Goal: Information Seeking & Learning: Learn about a topic

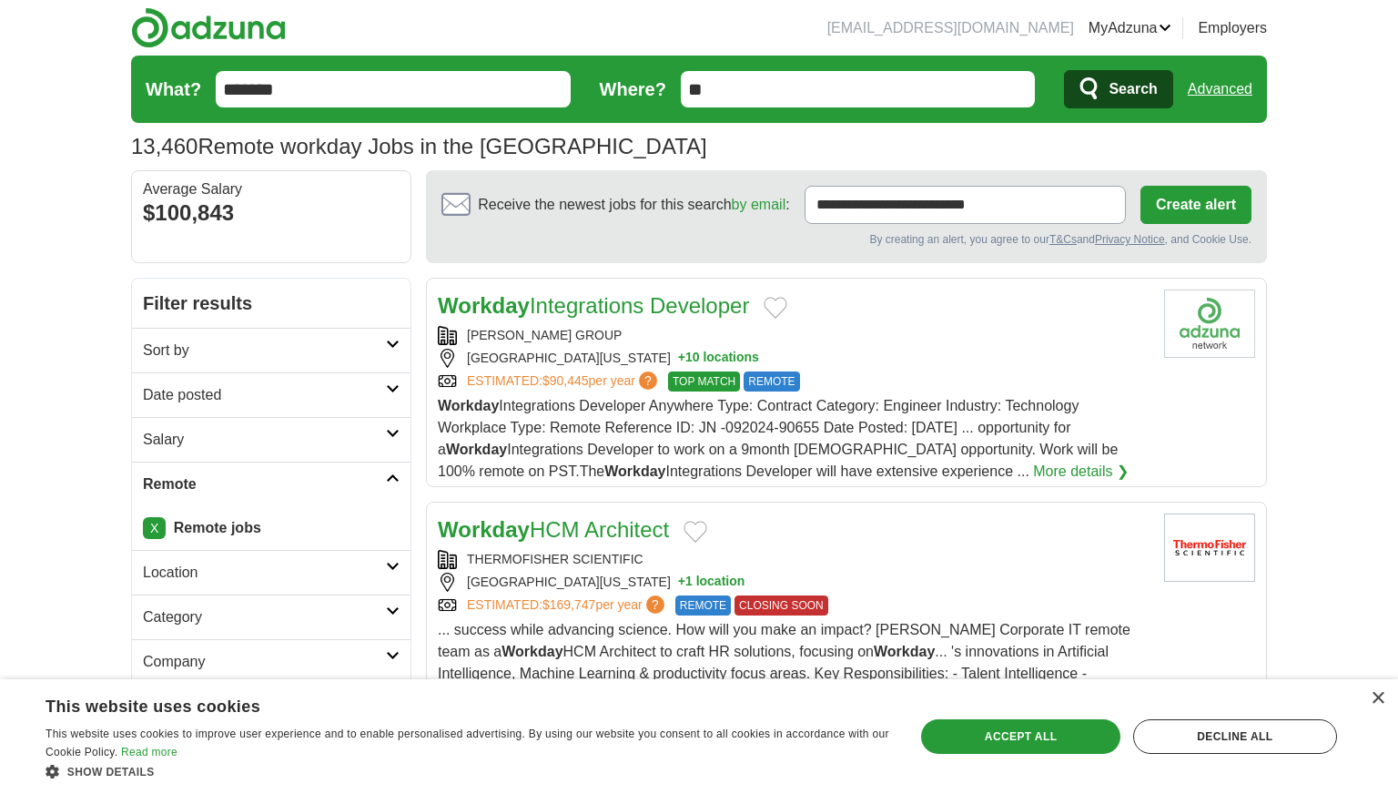
click at [414, 90] on input "*******" at bounding box center [393, 89] width 355 height 36
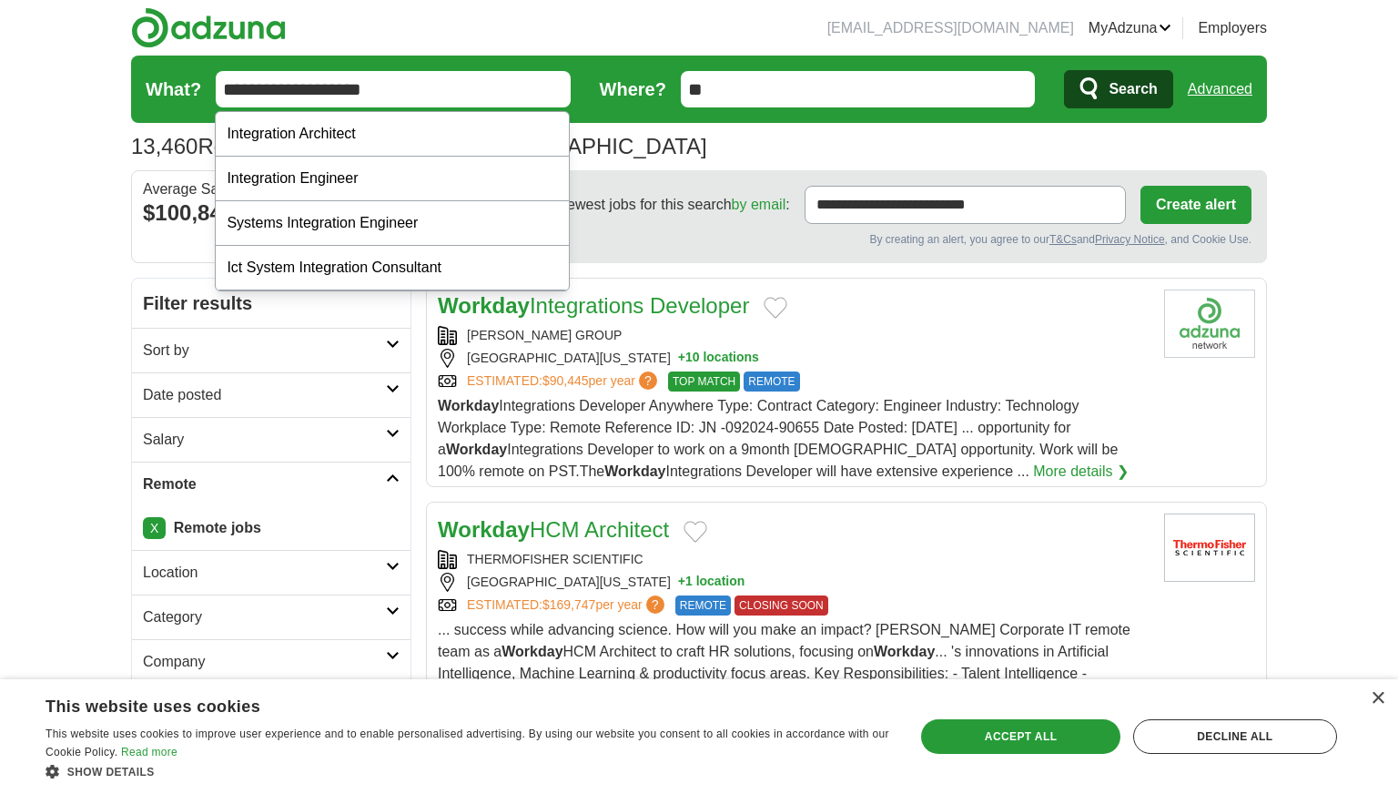
type input "**********"
click at [1064, 70] on button "Search" at bounding box center [1118, 89] width 108 height 38
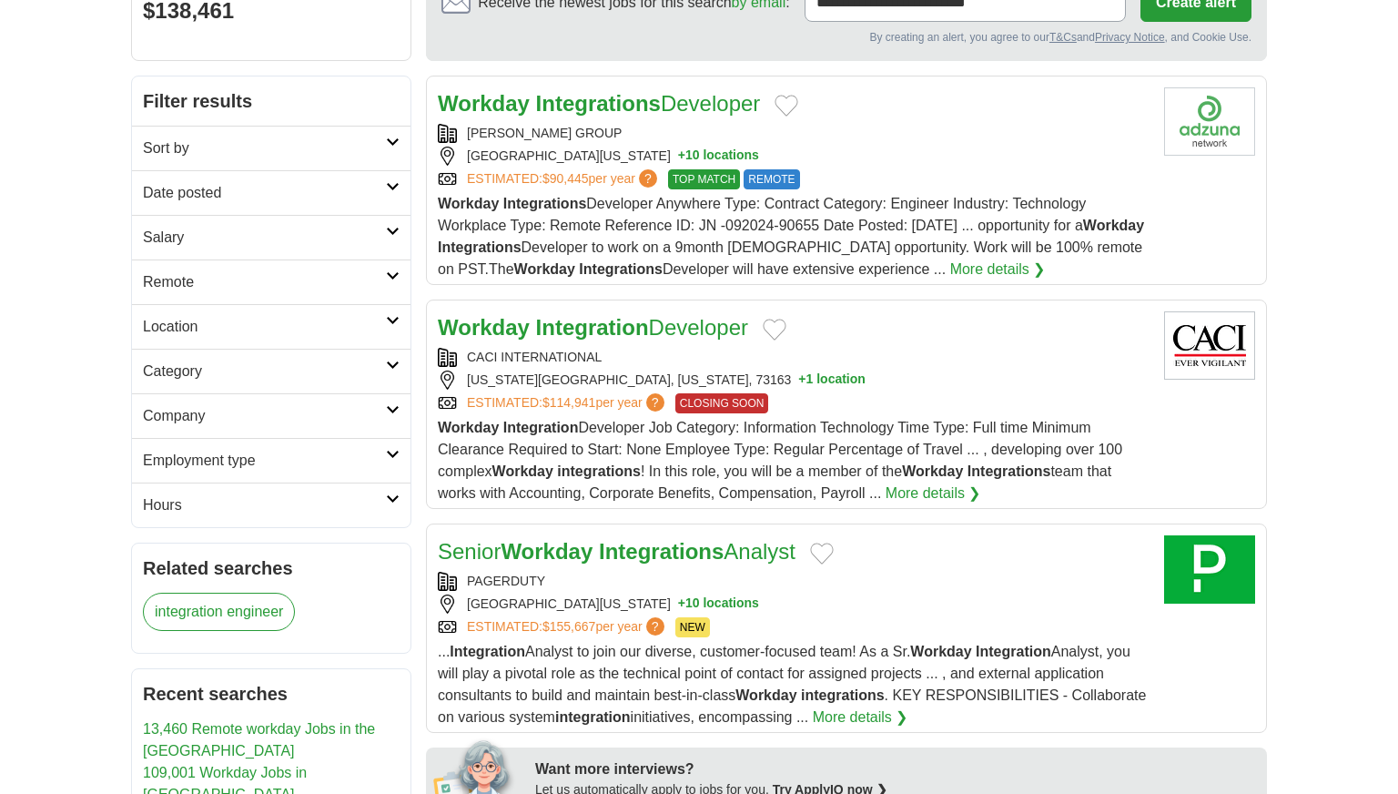
scroll to position [198, 0]
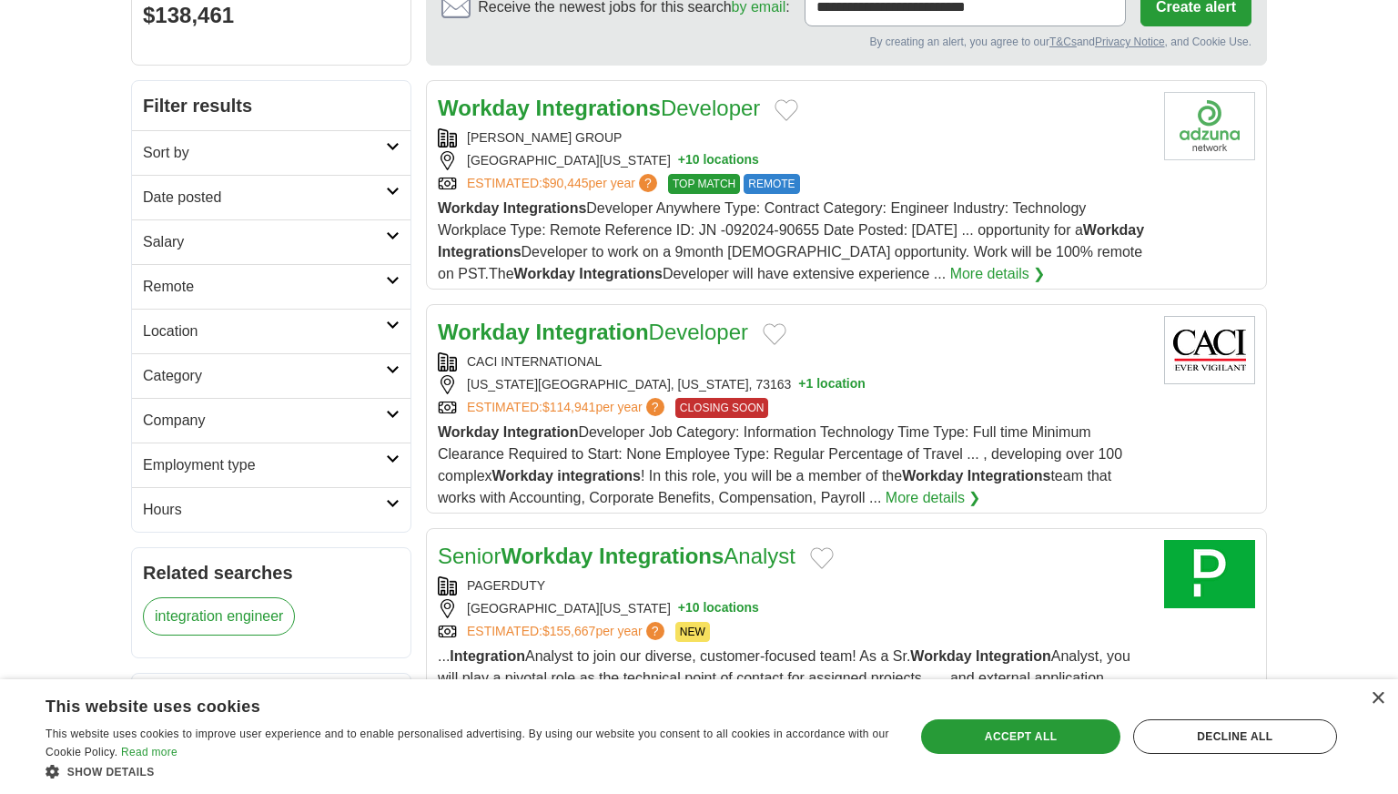
click at [252, 291] on h2 "Remote" at bounding box center [264, 287] width 243 height 22
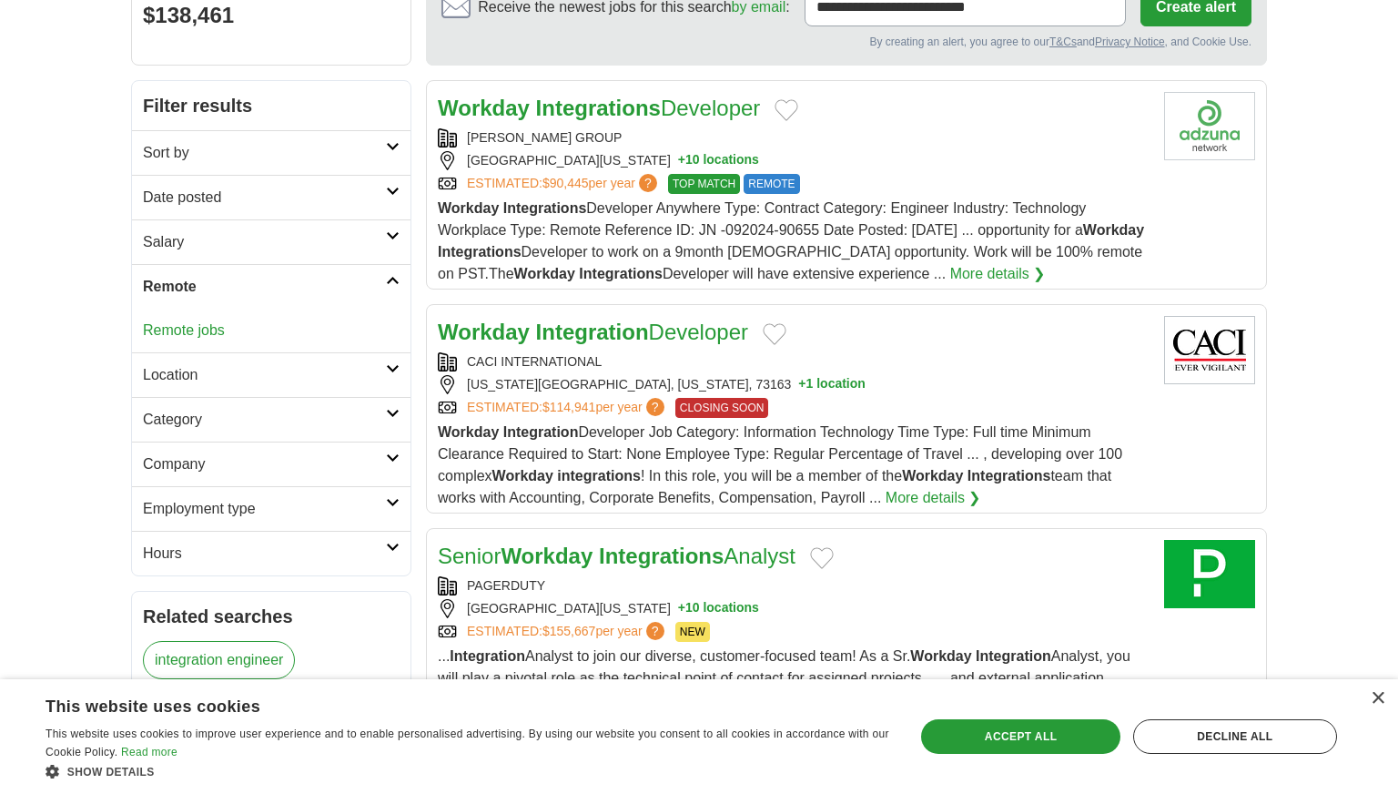
click at [206, 329] on link "Remote jobs" at bounding box center [184, 329] width 82 height 15
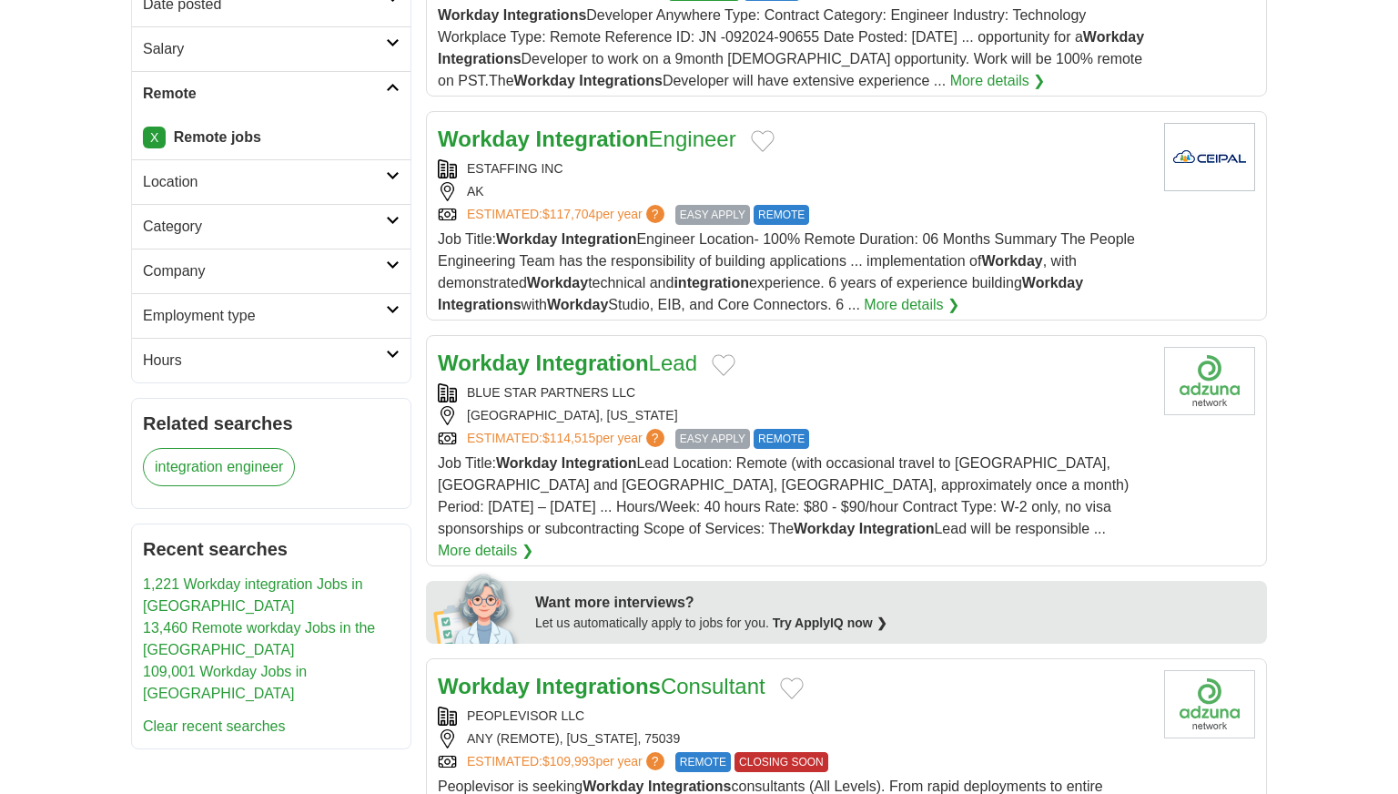
scroll to position [391, 0]
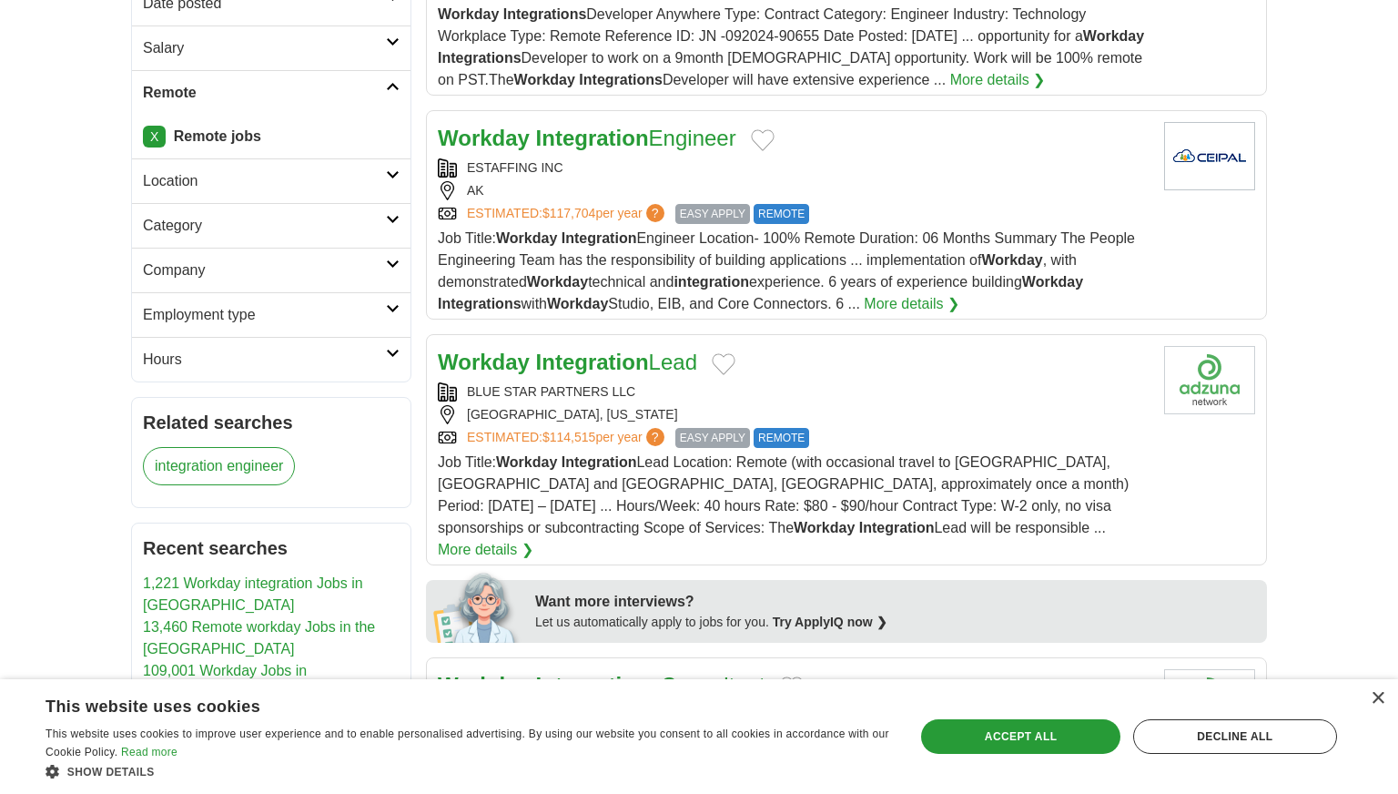
click at [533, 539] on link "More details ❯" at bounding box center [486, 550] width 96 height 22
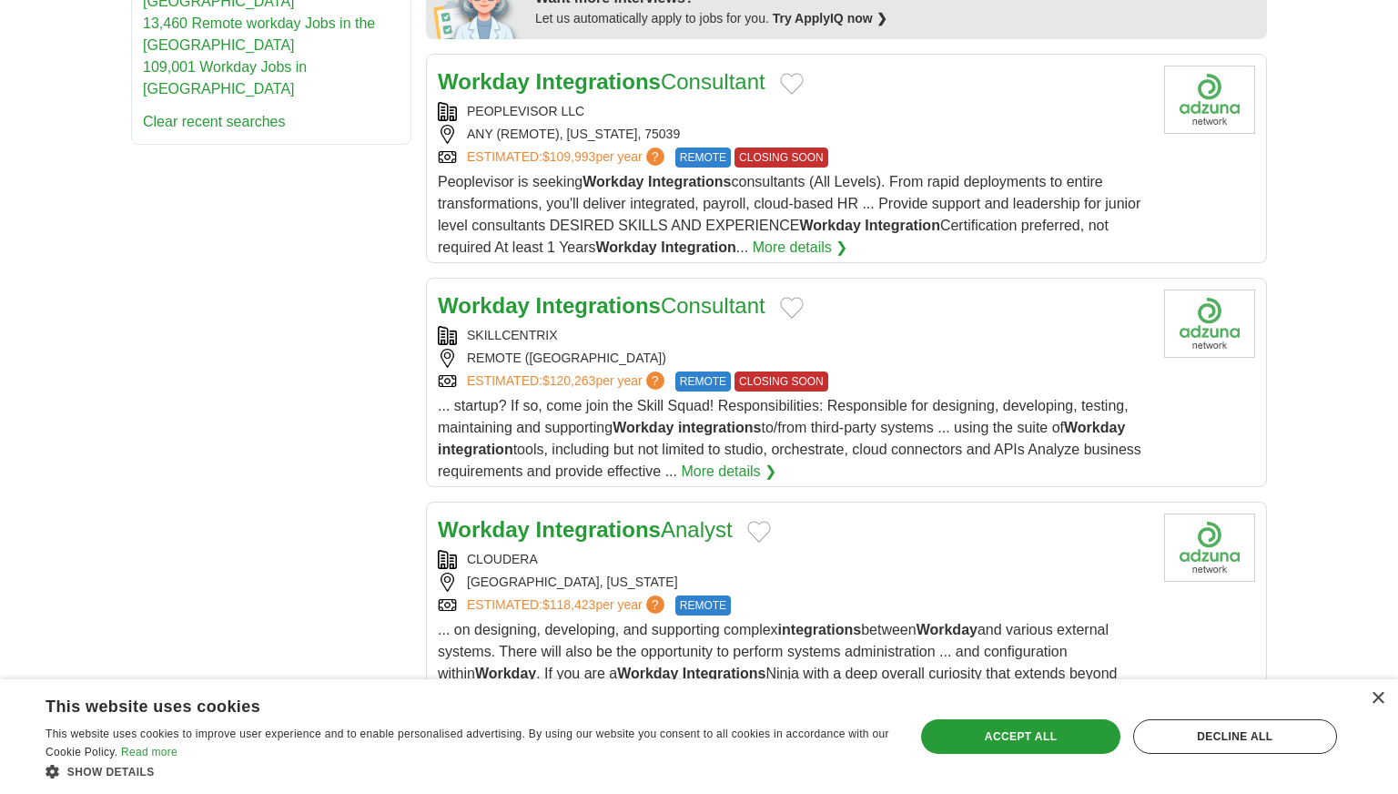
scroll to position [998, 0]
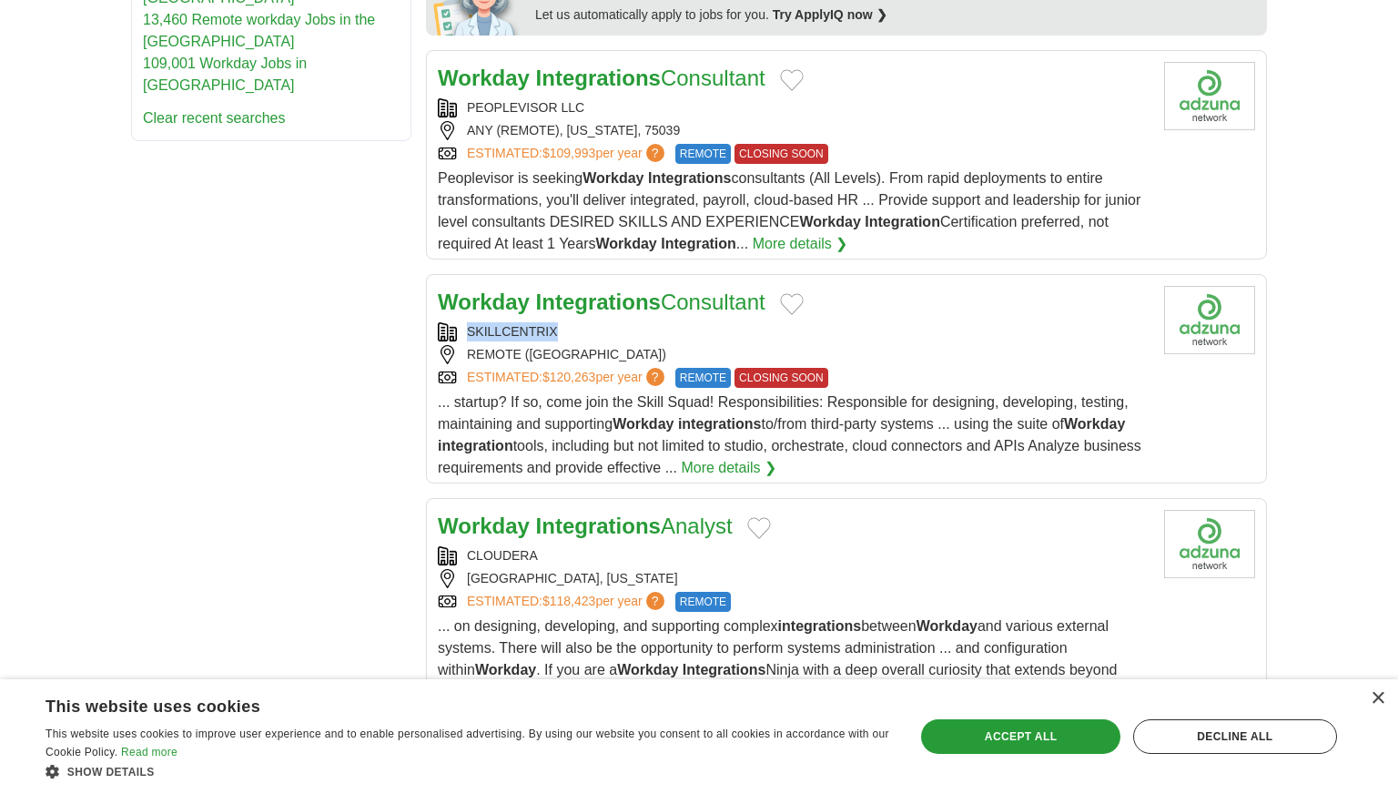
drag, startPoint x: 556, startPoint y: 309, endPoint x: 467, endPoint y: 315, distance: 89.4
click at [467, 322] on div "SKILLCENTRIX" at bounding box center [794, 331] width 712 height 19
